Goal: Complete application form

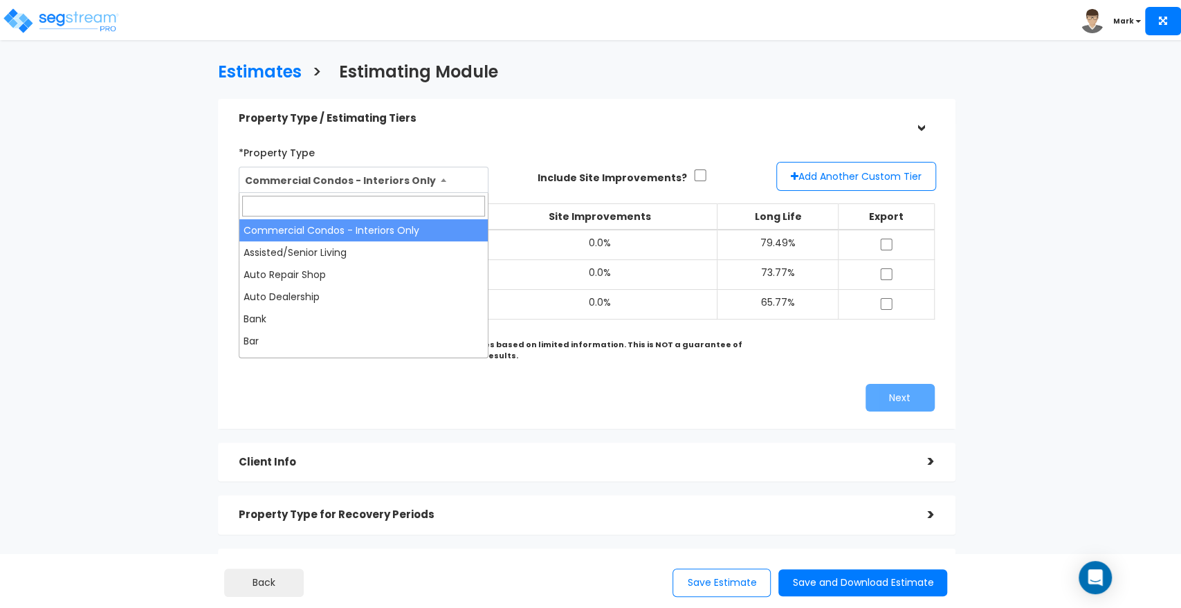
click at [338, 172] on span "Commercial Condos - Interiors Only" at bounding box center [363, 180] width 248 height 26
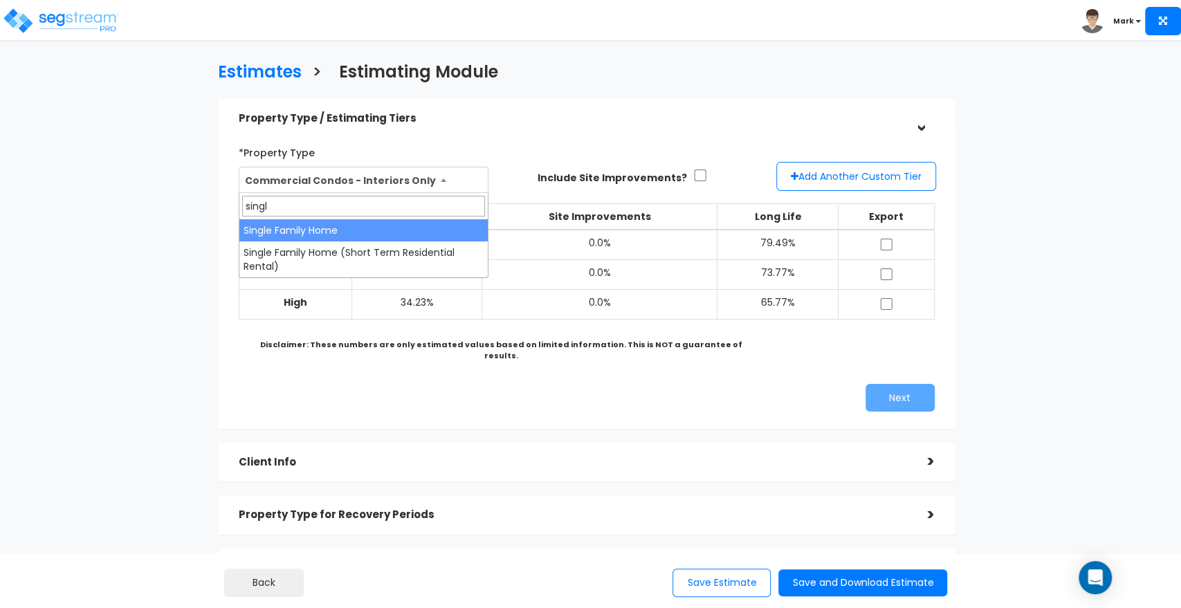
type input "single"
select select "78"
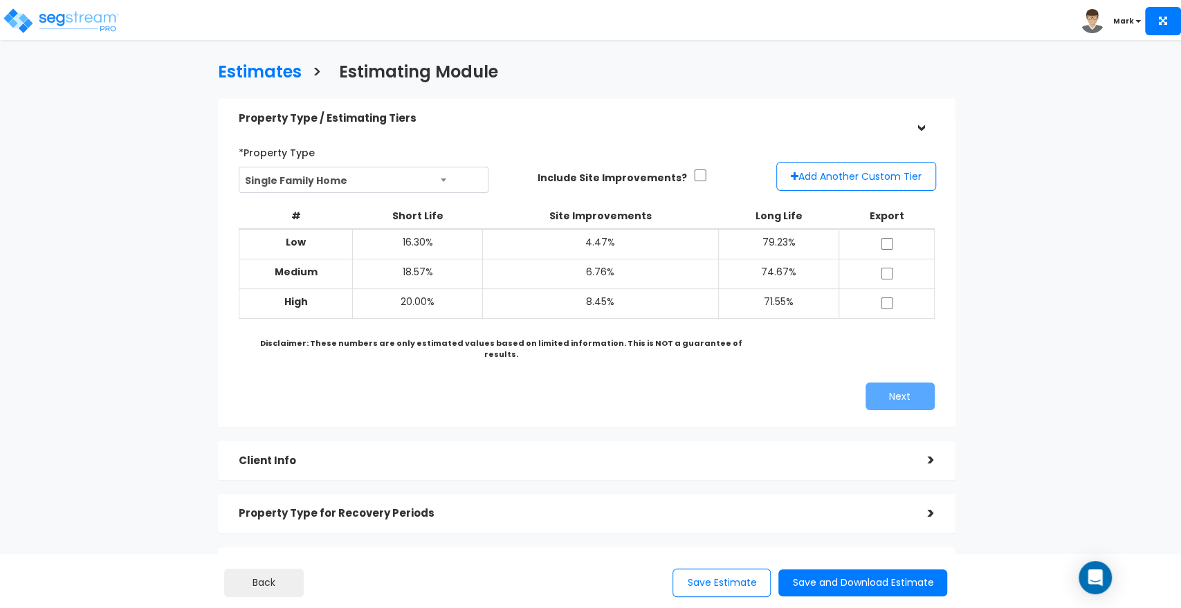
click at [544, 109] on div "Property Type / Estimating Tiers" at bounding box center [573, 119] width 668 height 26
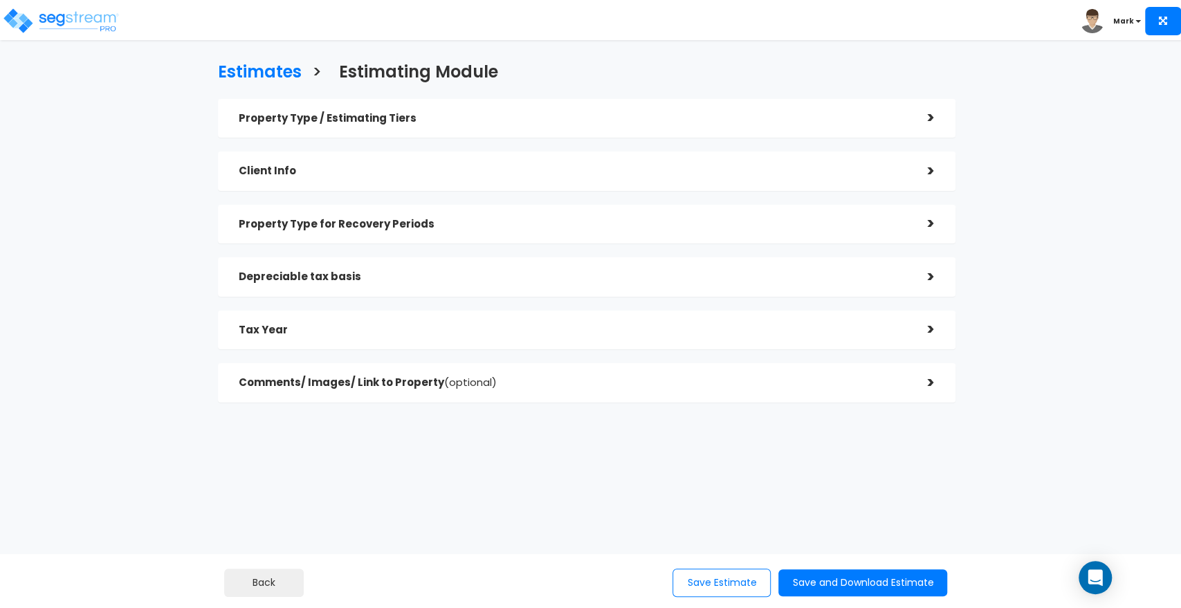
click at [544, 109] on div "Property Type / Estimating Tiers" at bounding box center [573, 119] width 668 height 26
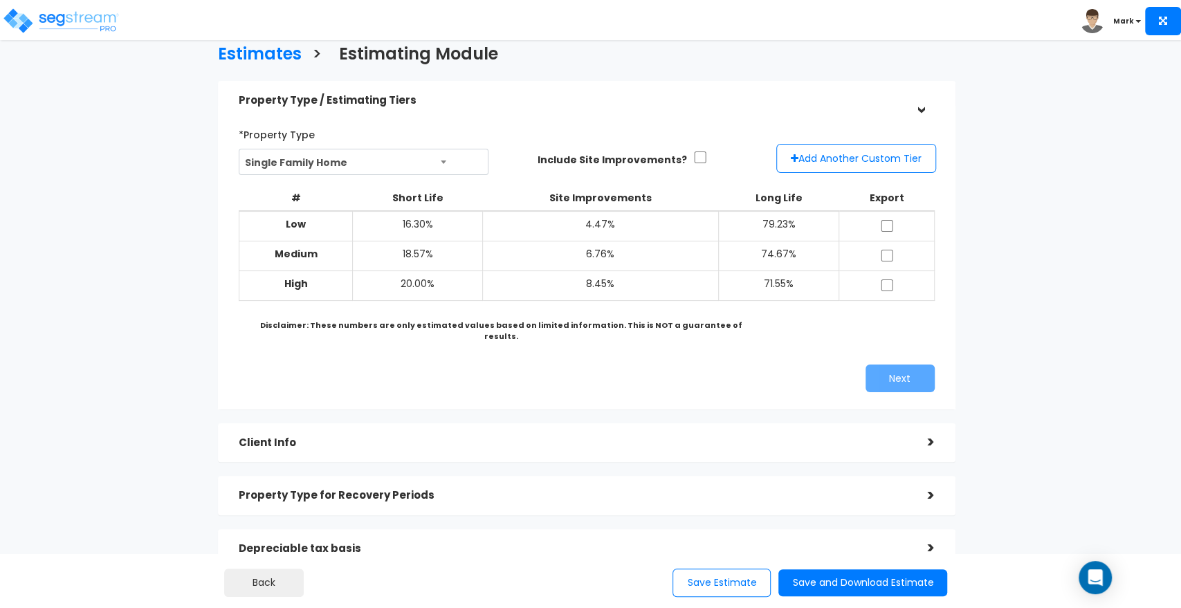
scroll to position [19, 0]
click at [693, 158] on input "checkbox" at bounding box center [700, 157] width 14 height 12
click at [693, 157] on input "checkbox" at bounding box center [700, 157] width 14 height 12
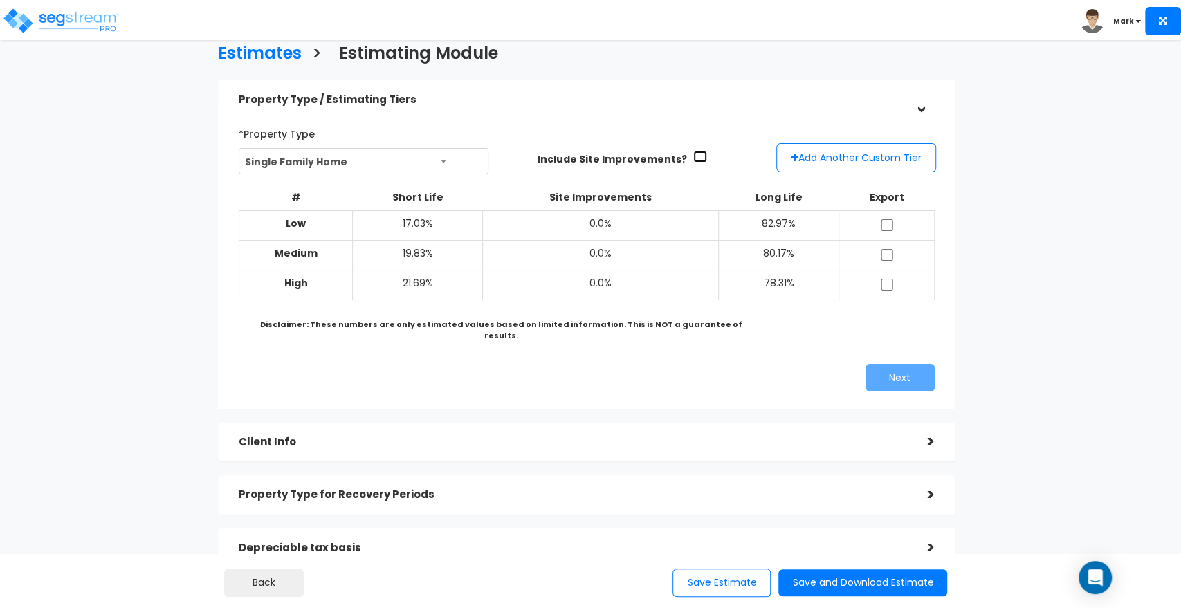
click at [693, 157] on input "checkbox" at bounding box center [700, 157] width 14 height 12
click at [509, 129] on div "*Property Type Commercial Condos - Interiors Only Assisted/Senior Living Auto R…" at bounding box center [378, 148] width 278 height 52
click at [693, 155] on input "checkbox" at bounding box center [700, 157] width 14 height 12
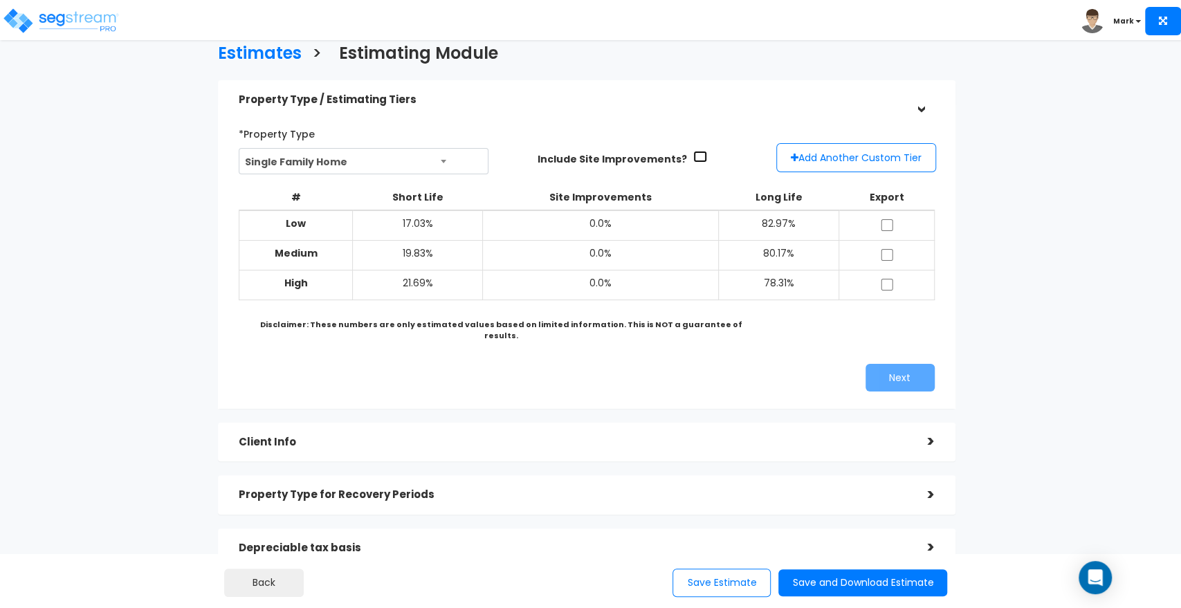
click at [693, 155] on input "checkbox" at bounding box center [700, 157] width 14 height 12
checkbox input "true"
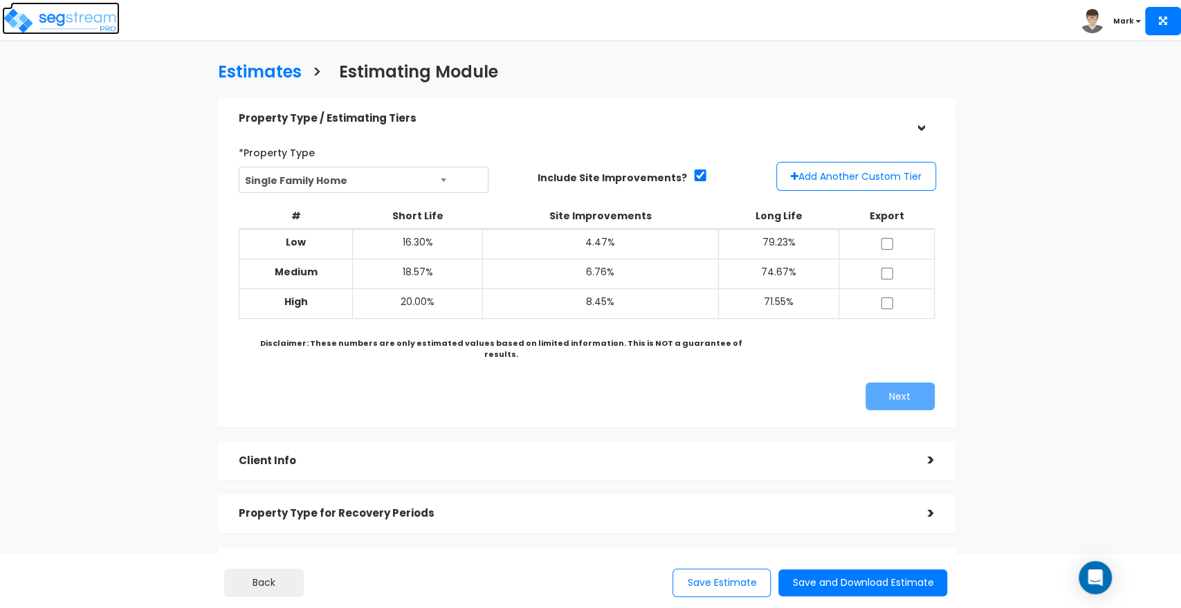
click at [86, 27] on img at bounding box center [61, 21] width 118 height 28
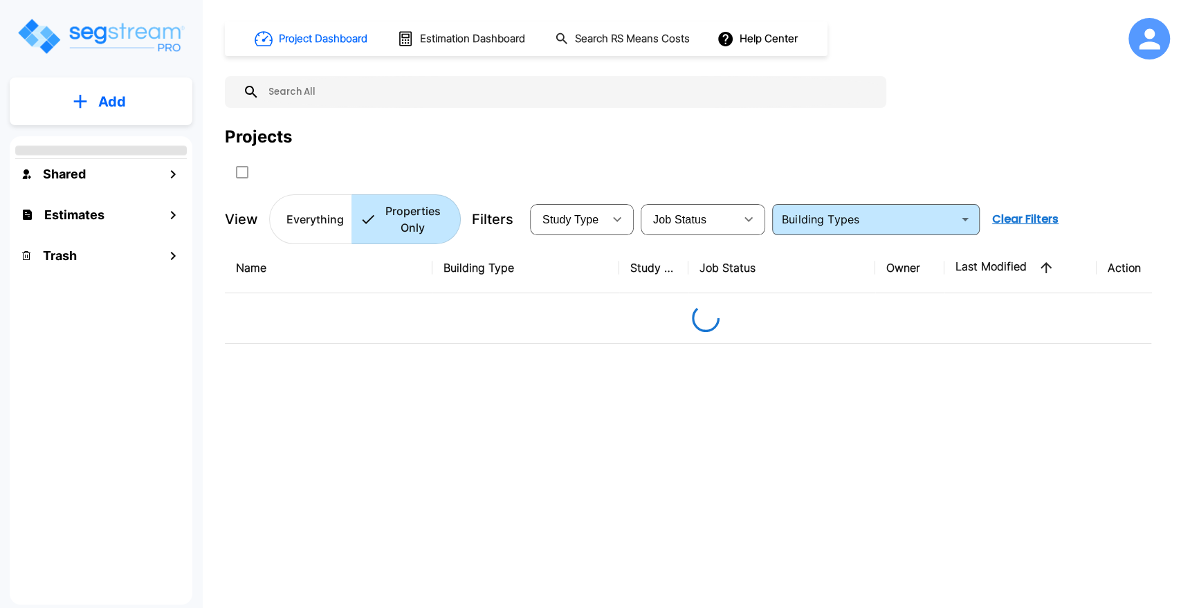
type input "Commercial Condos - Interiors Only"
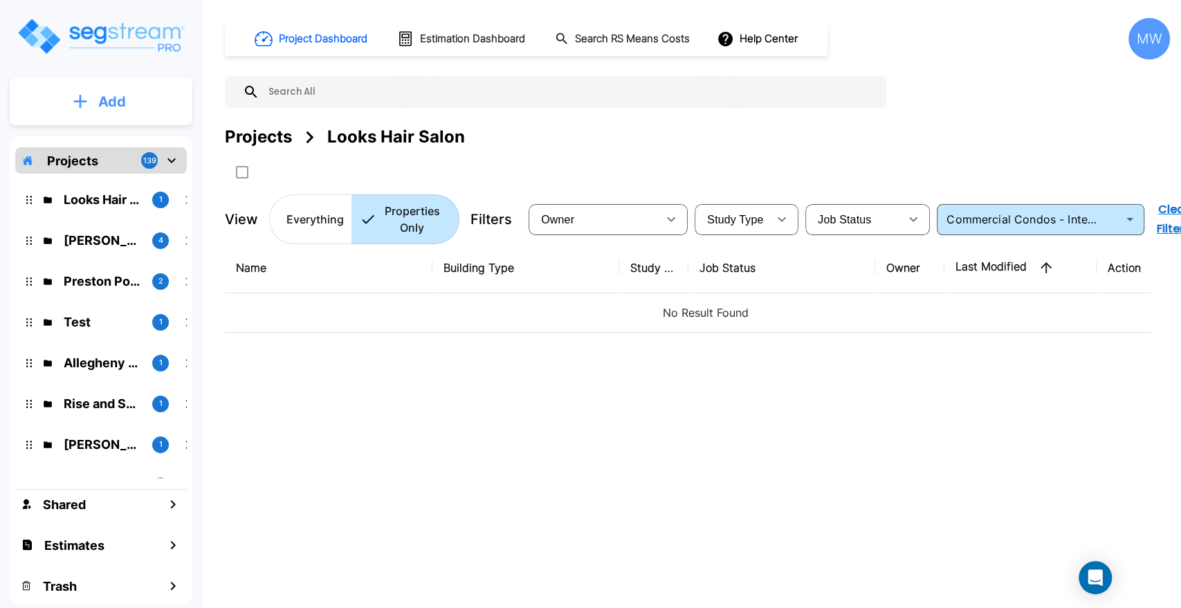
click at [129, 89] on button "Add" at bounding box center [101, 102] width 183 height 40
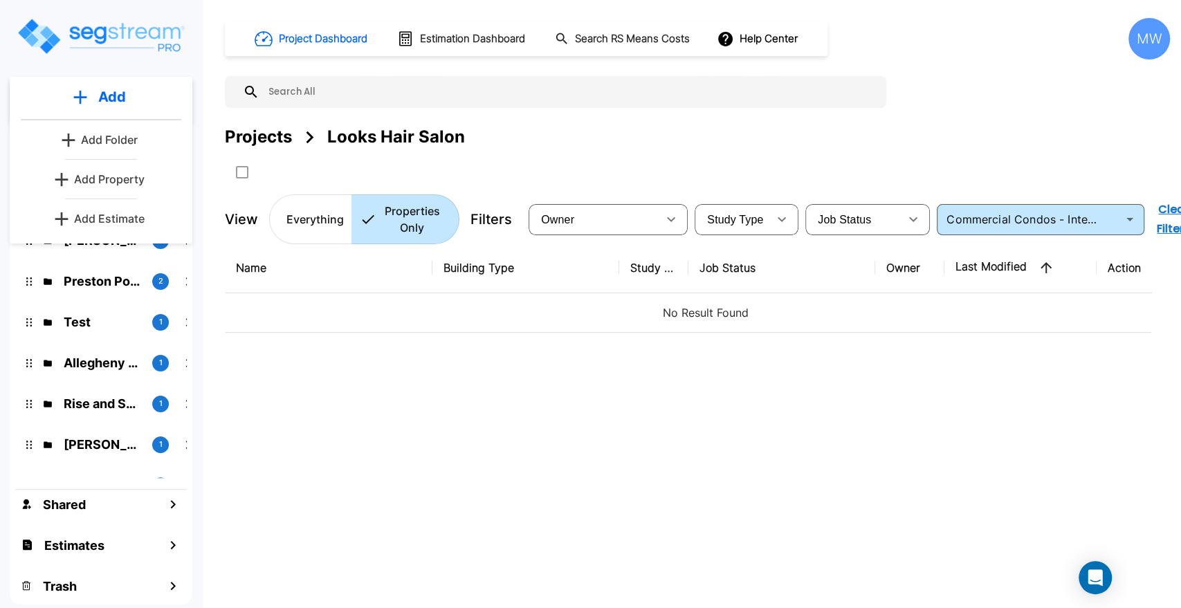
click at [127, 221] on p "Add Estimate" at bounding box center [109, 218] width 71 height 17
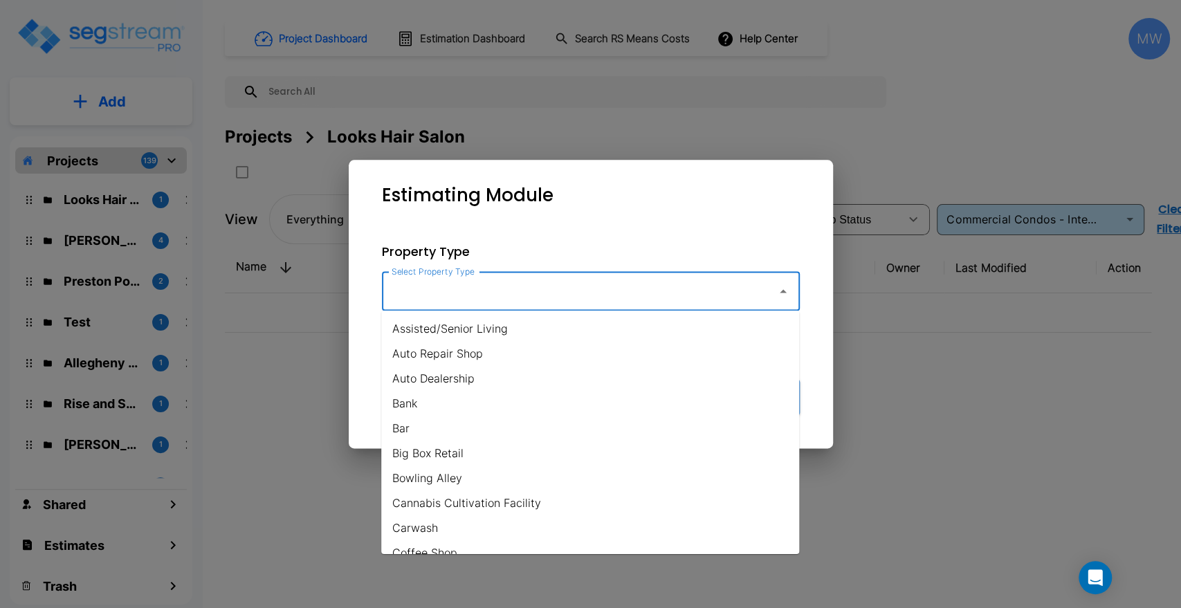
drag, startPoint x: 580, startPoint y: 315, endPoint x: 451, endPoint y: 282, distance: 133.7
click at [451, 282] on div "Select Property Type Select Property Type" at bounding box center [591, 291] width 418 height 39
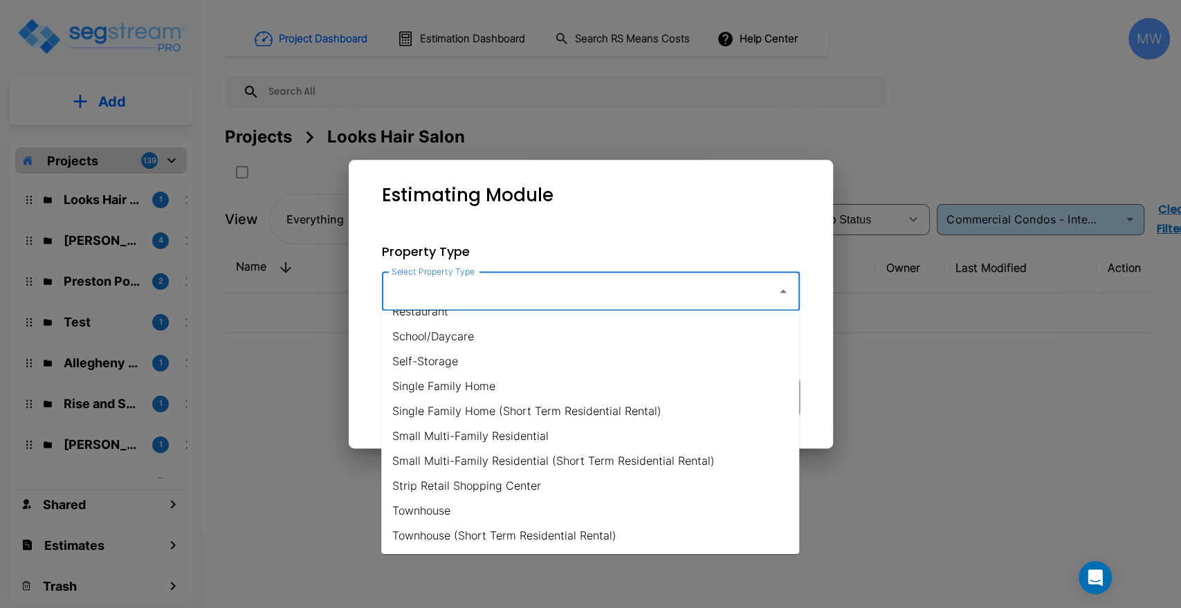
scroll to position [1013, 0]
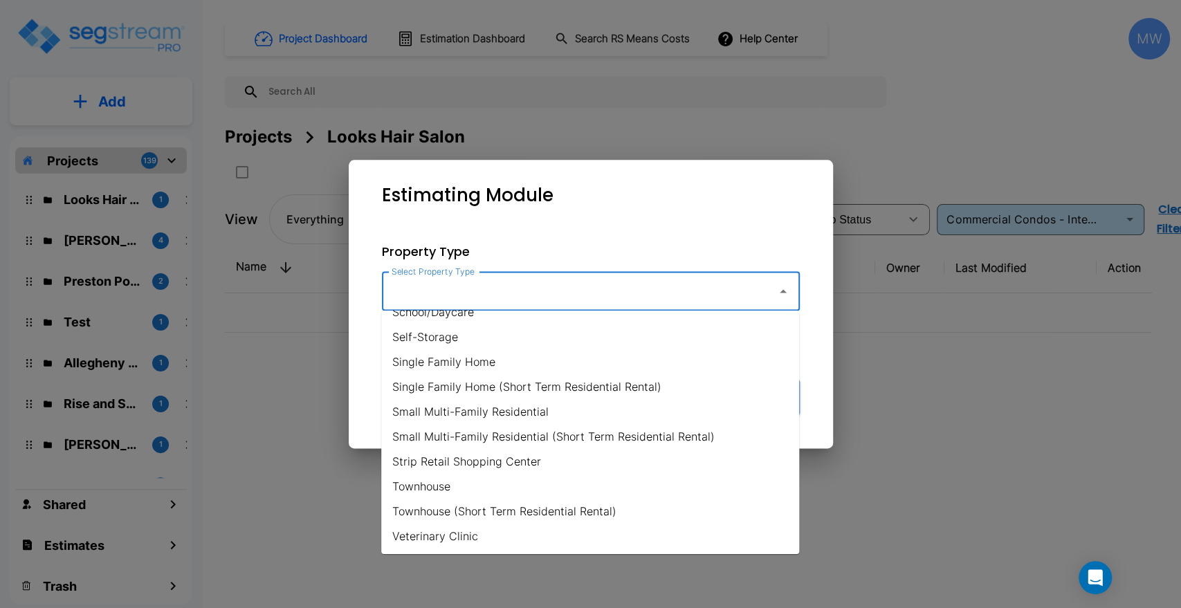
click at [616, 226] on div "Property Type Select Property Type Select Property Type Include Site Improvemen…" at bounding box center [591, 328] width 462 height 217
